Goal: Check status

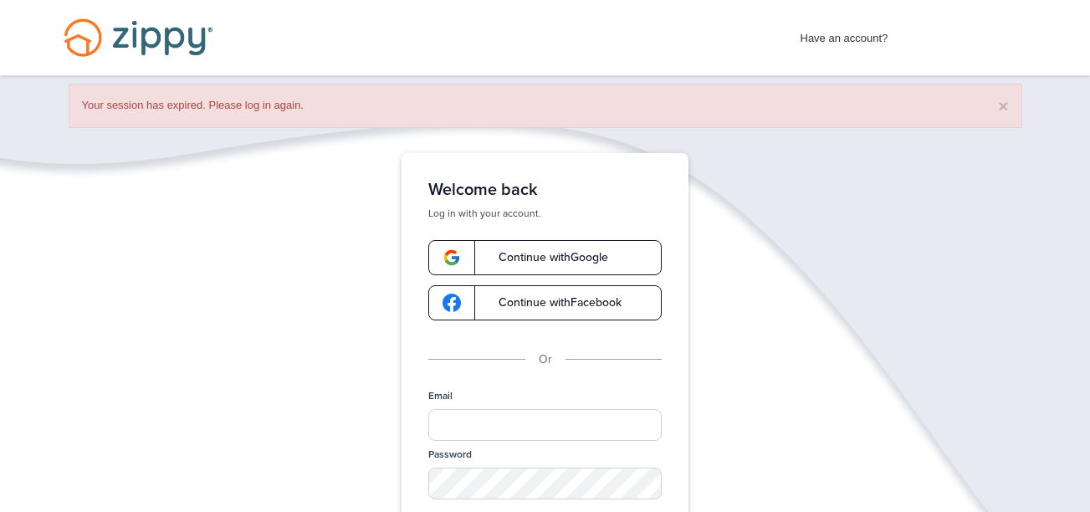
click at [618, 242] on link "Continue with Google" at bounding box center [544, 257] width 233 height 35
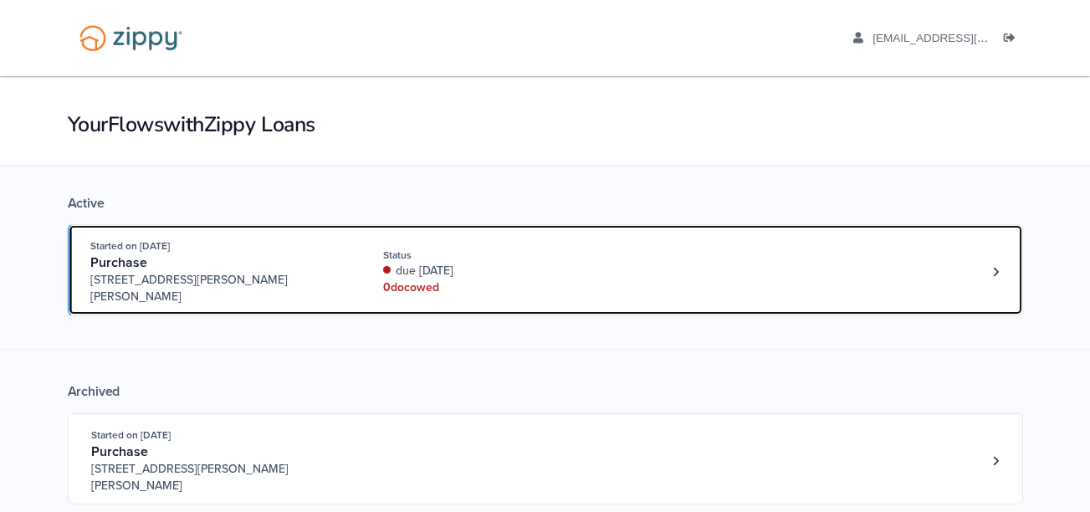
click at [624, 278] on div "Started on [DATE] Purchase [STREET_ADDRESS][PERSON_NAME][PERSON_NAME] Status du…" at bounding box center [537, 272] width 894 height 68
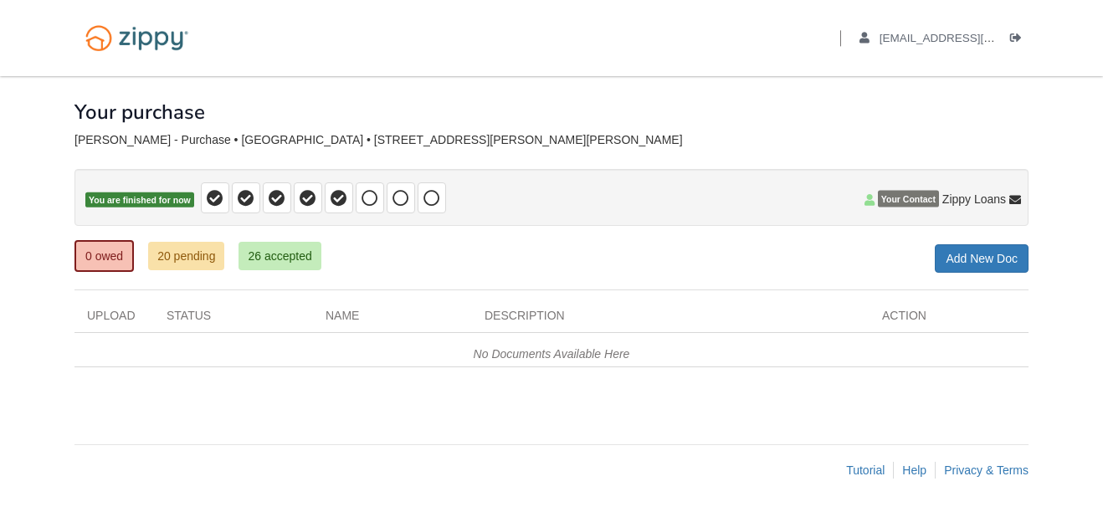
click at [485, 254] on div "0 owed 20 pending 26 accepted My Estimated Payment × My Estimated Payment Add N…" at bounding box center [551, 258] width 954 height 30
